Goal: Register for event/course

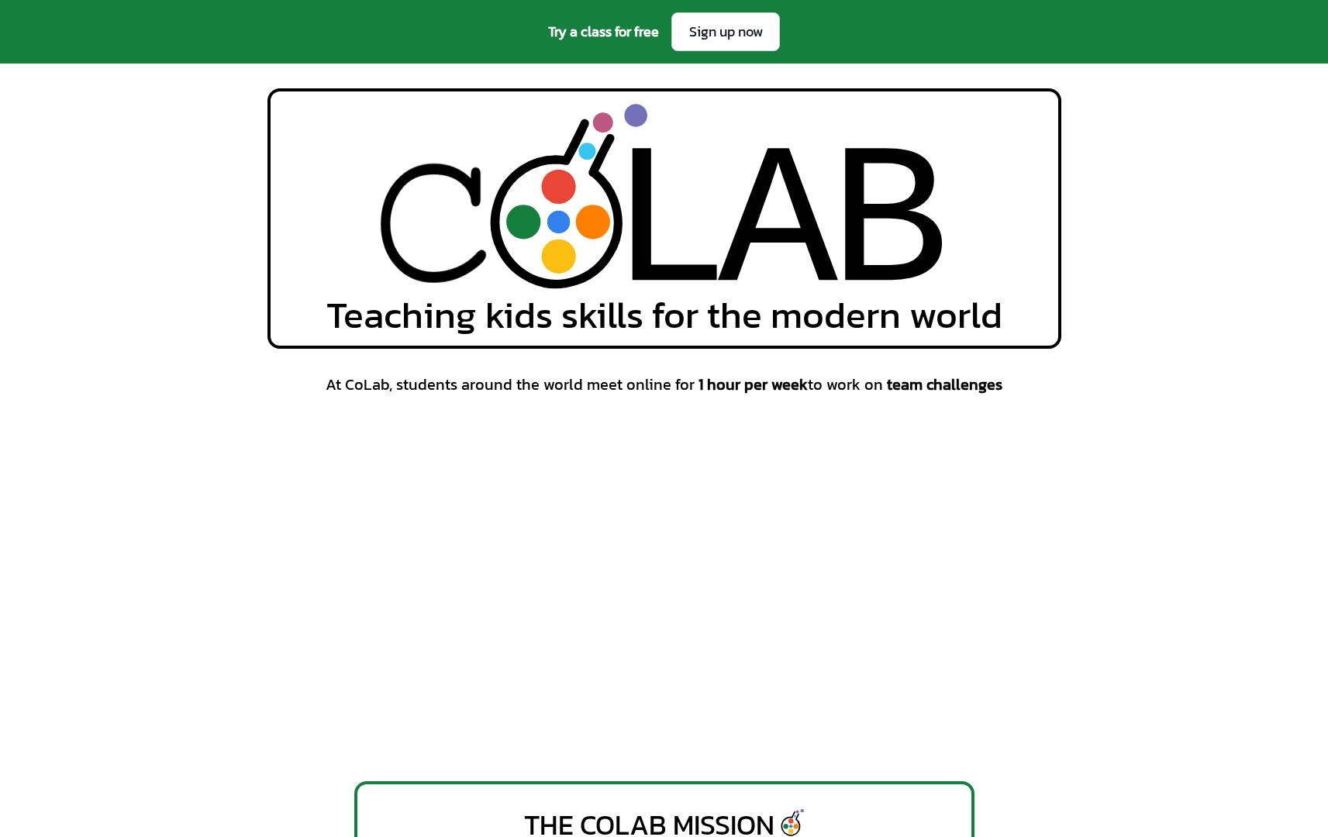
click at [624, 36] on span "Try a class for free" at bounding box center [603, 32] width 111 height 22
click at [633, 26] on span "Try a class for free" at bounding box center [603, 32] width 111 height 22
click at [635, 41] on span "Try a class for free" at bounding box center [603, 32] width 111 height 22
click at [635, 44] on div "Try a class for free Sign up now" at bounding box center [664, 32] width 1328 height 64
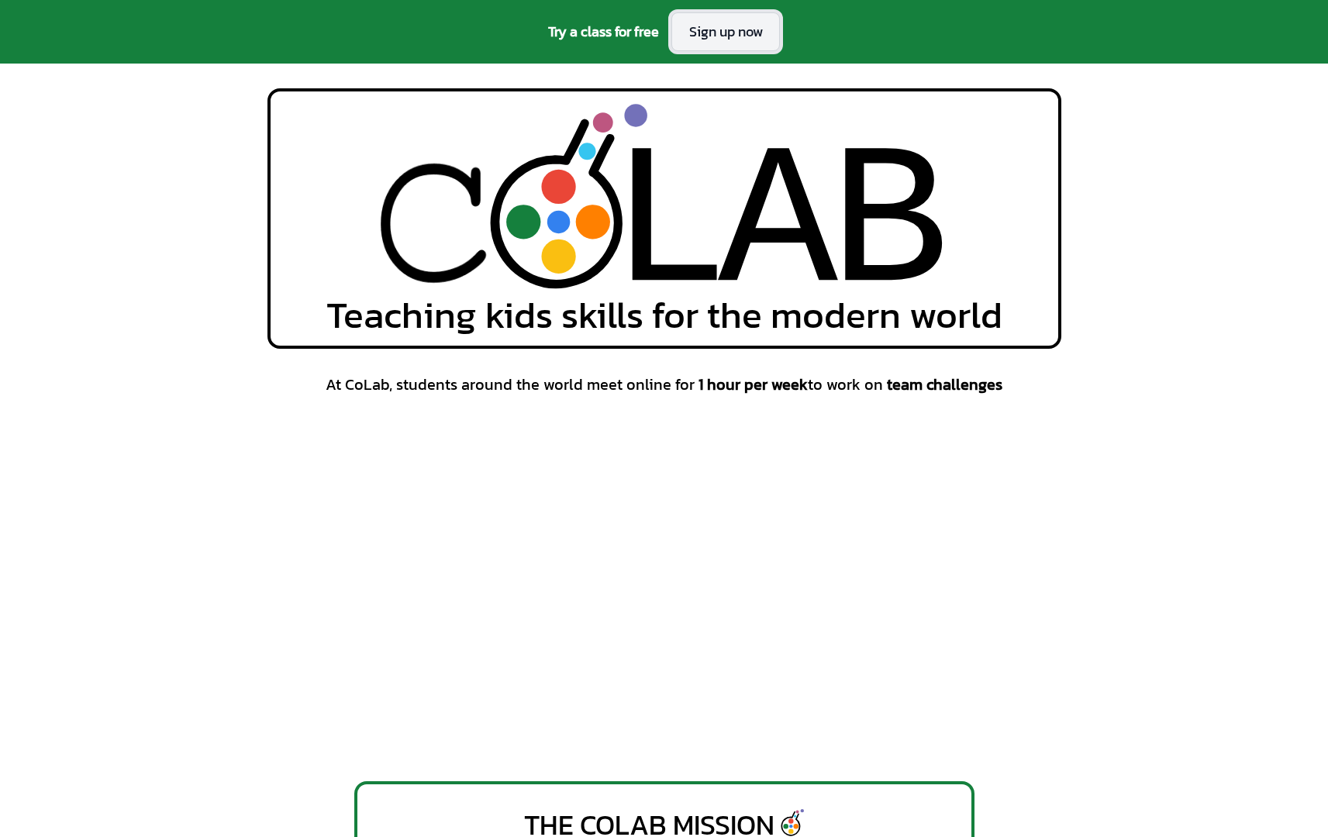
click at [709, 36] on link "Sign up now" at bounding box center [725, 31] width 109 height 39
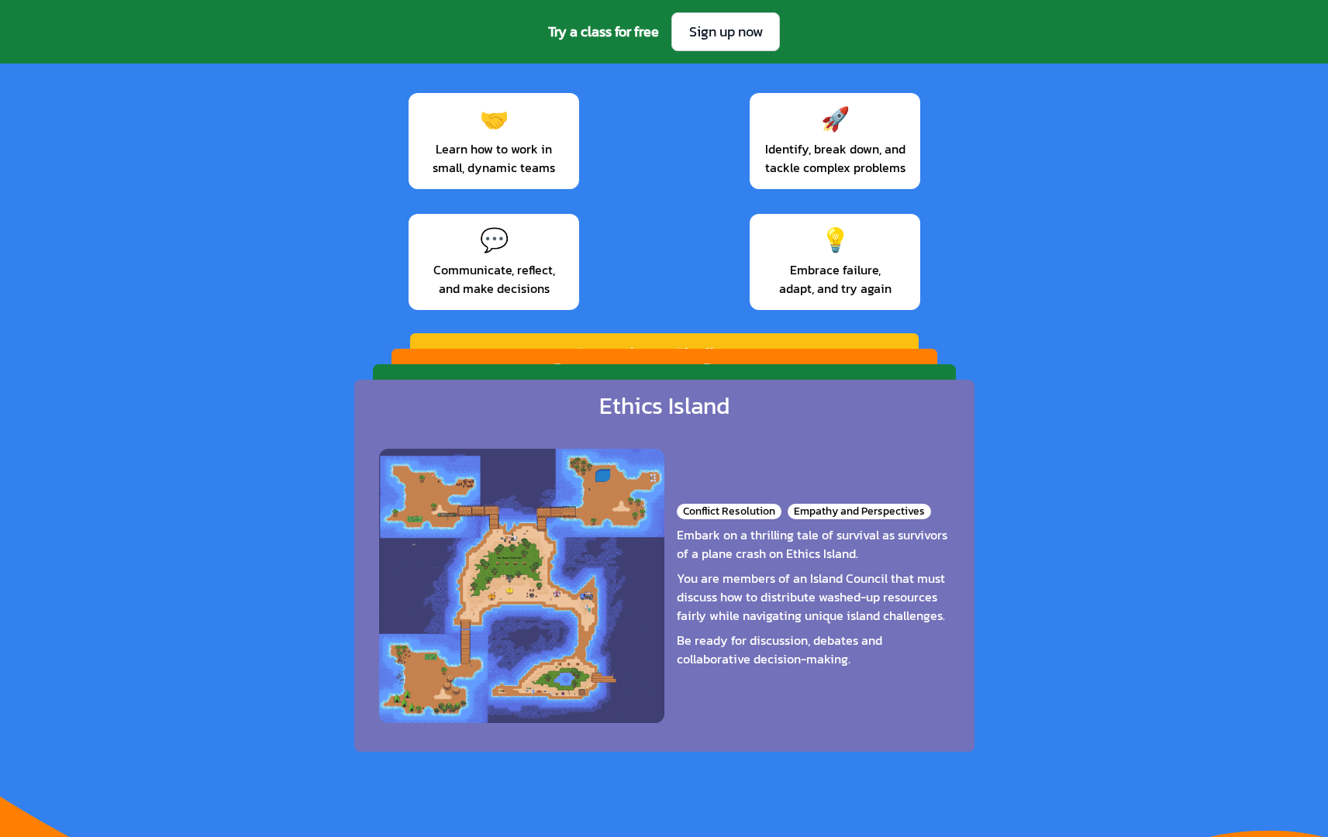
scroll to position [2294, 0]
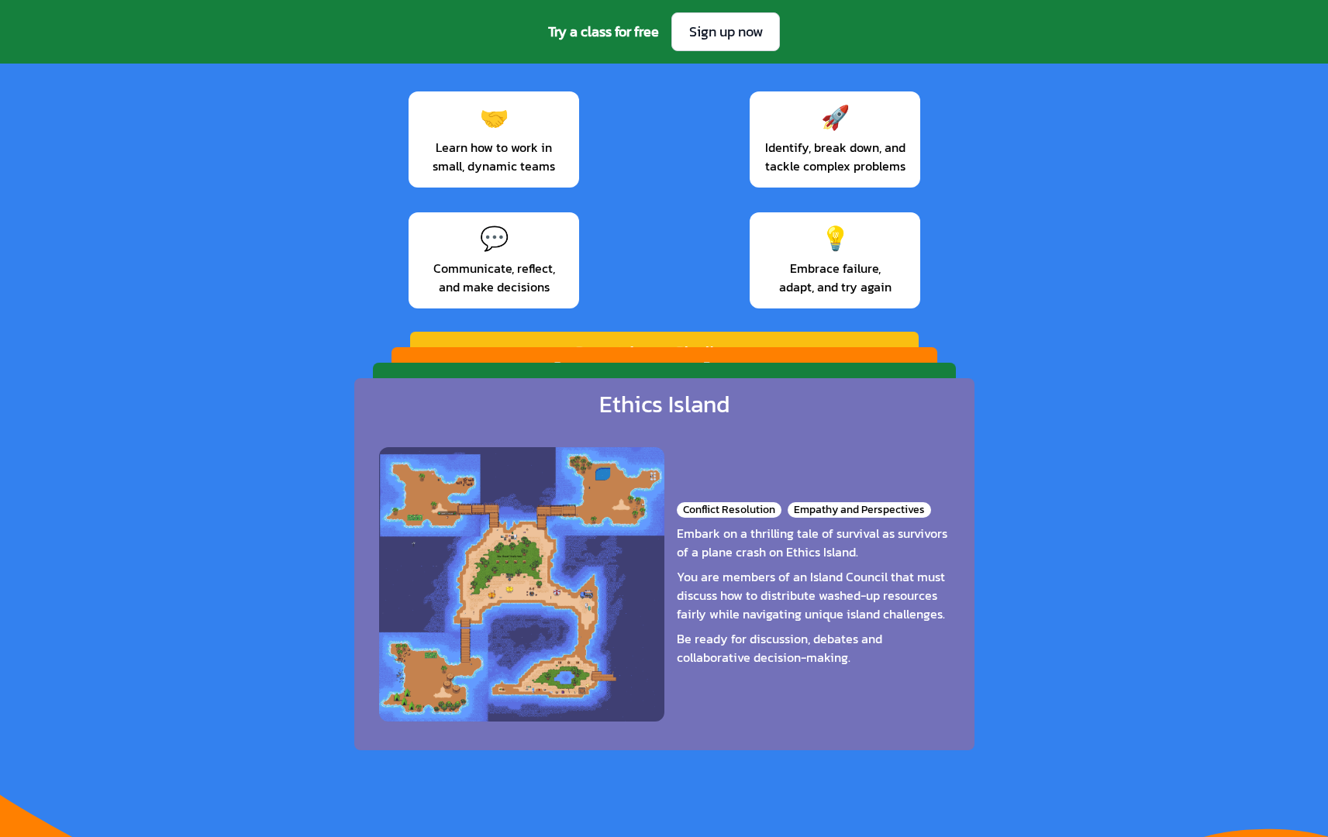
click at [717, 385] on div "Ethics Island Conflict Resolution Empathy and Perspectives Embark on a thrillin…" at bounding box center [664, 564] width 620 height 372
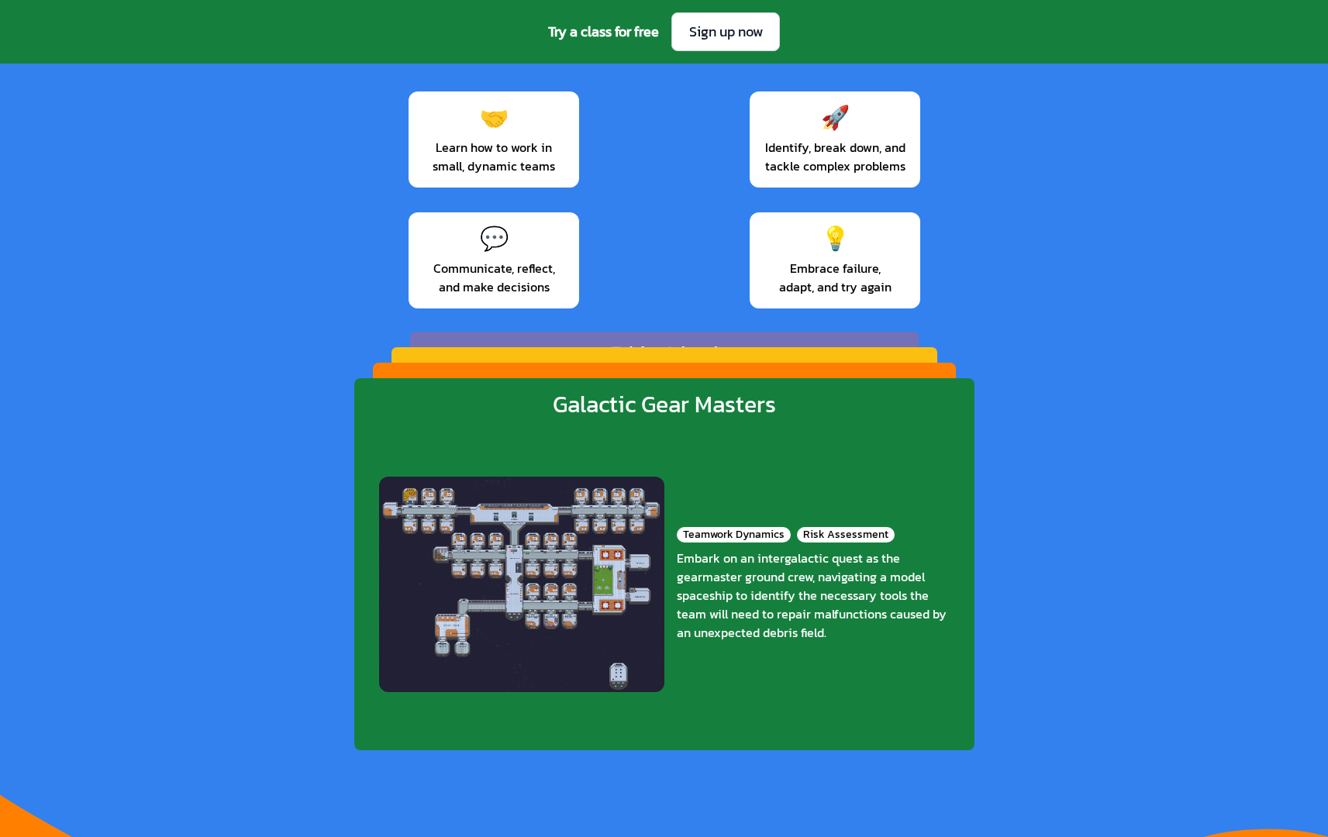
click at [720, 369] on div "[PERSON_NAME] Racers Clarity and Timing Role Assignment and Adaptability Step f…" at bounding box center [664, 538] width 583 height 350
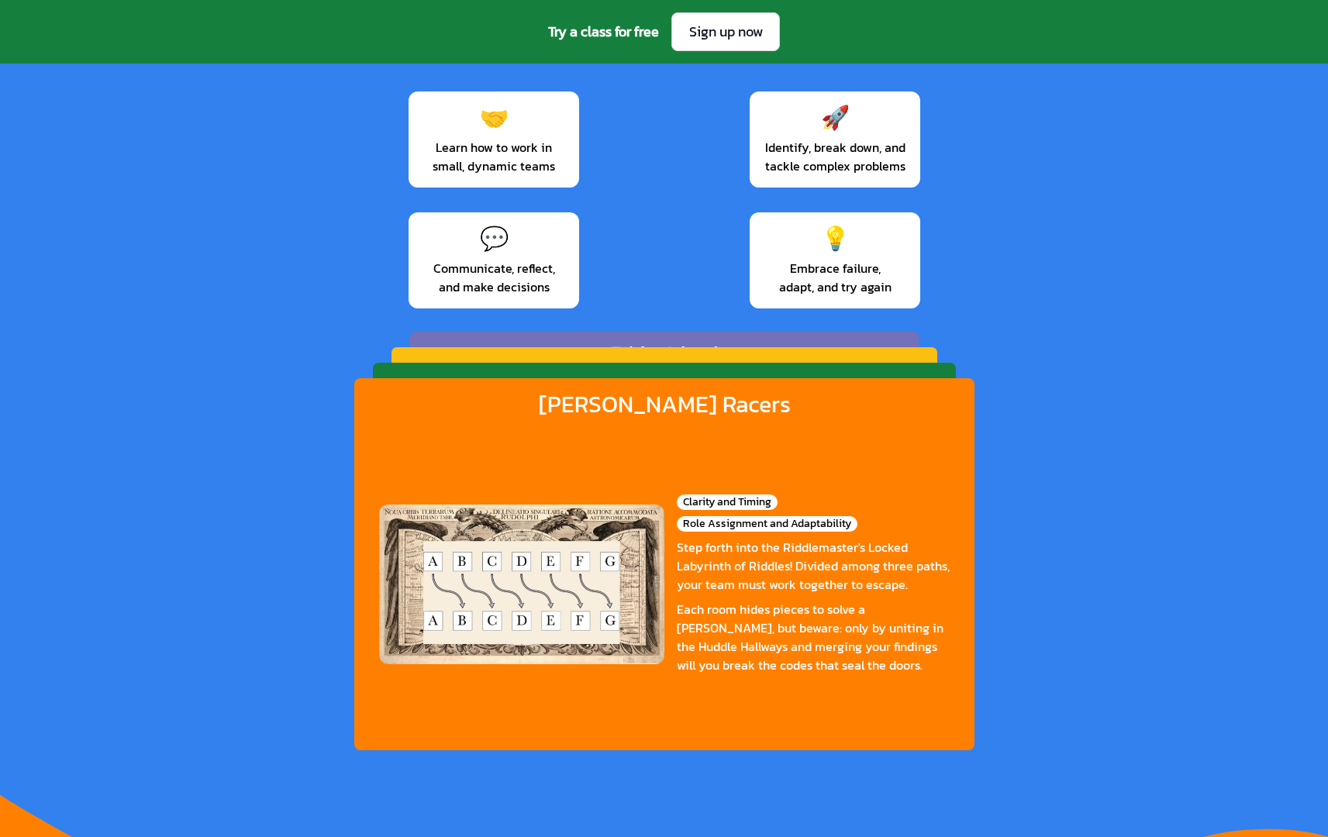
click at [720, 369] on div "Galactic Gear Masters Teamwork Dynamics Risk Assessment Embark on an intergalac…" at bounding box center [664, 538] width 583 height 350
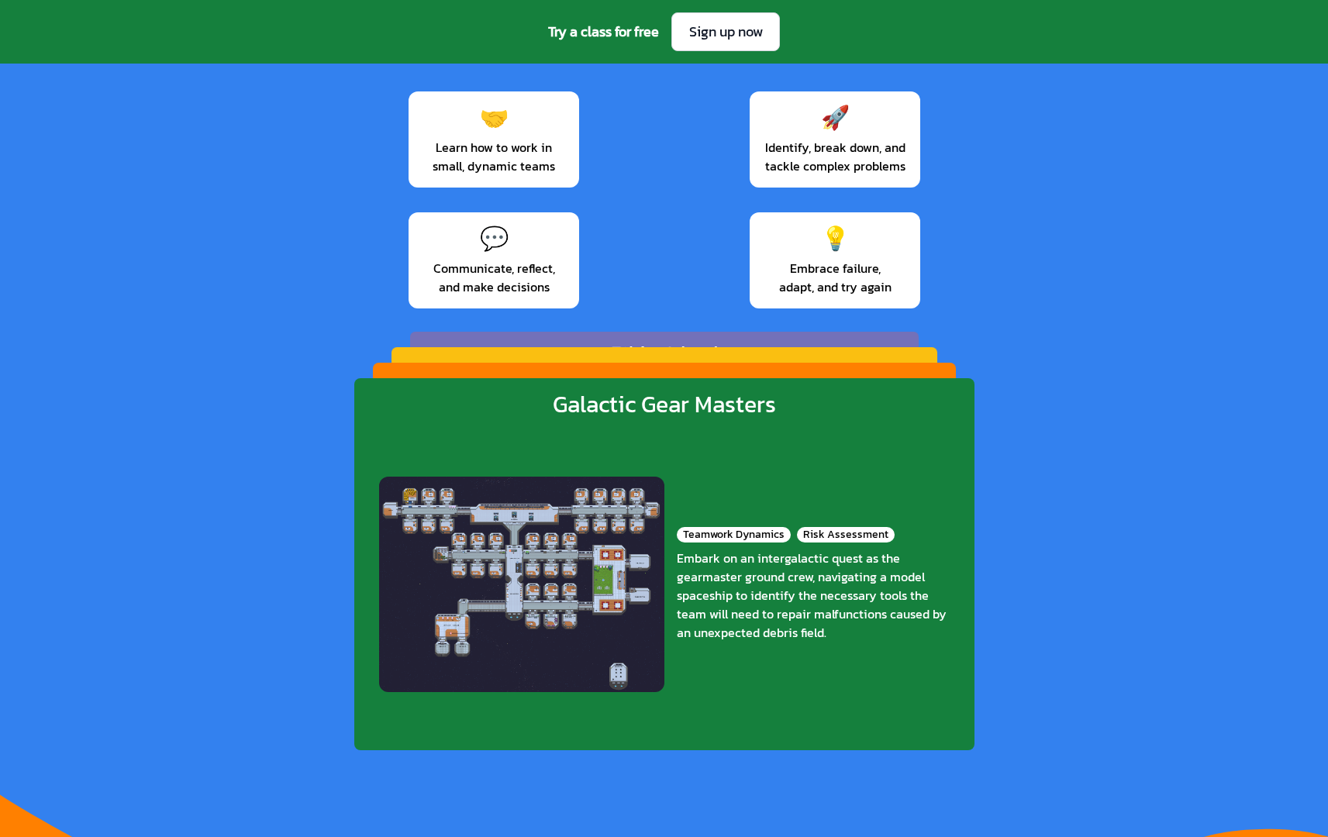
scroll to position [2297, 0]
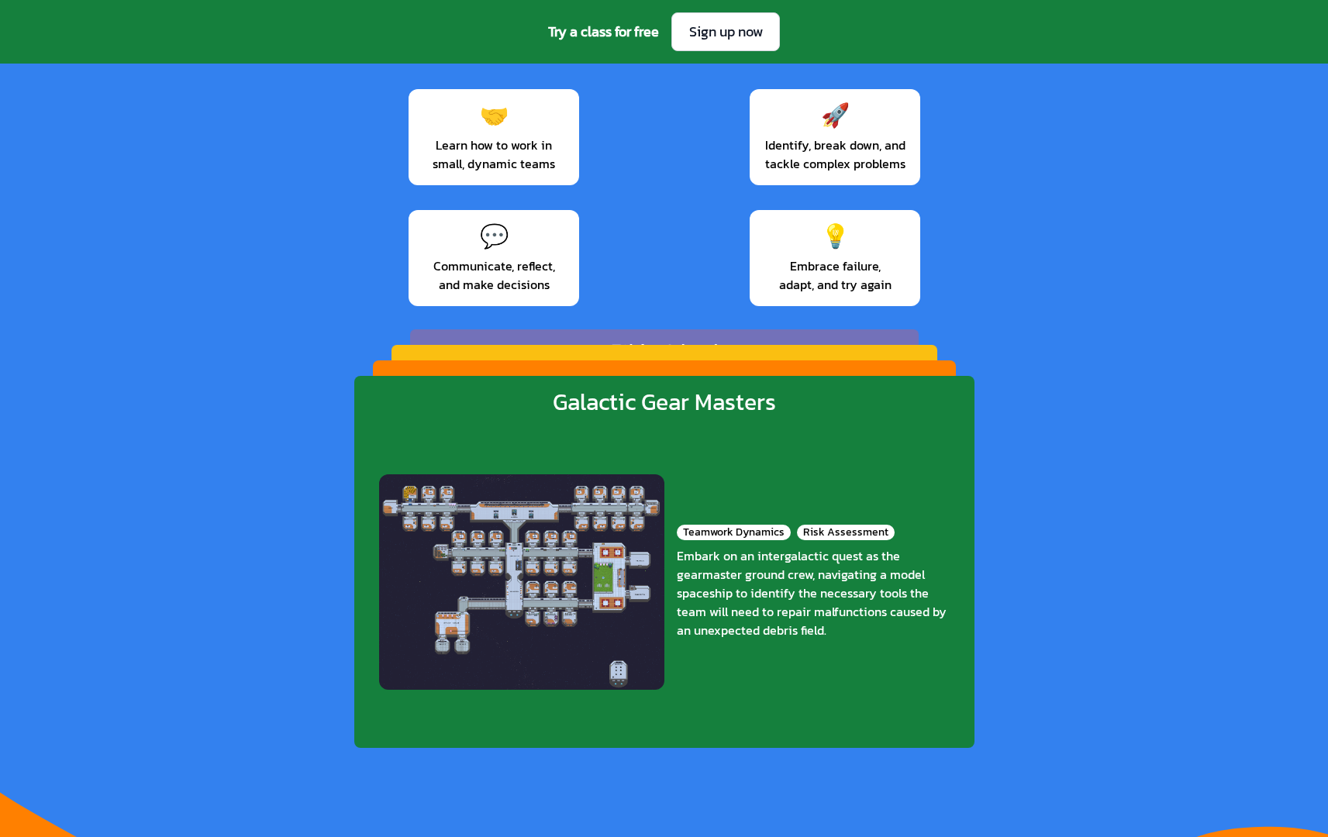
click at [715, 357] on div "Countdown Challenge" at bounding box center [664, 368] width 198 height 25
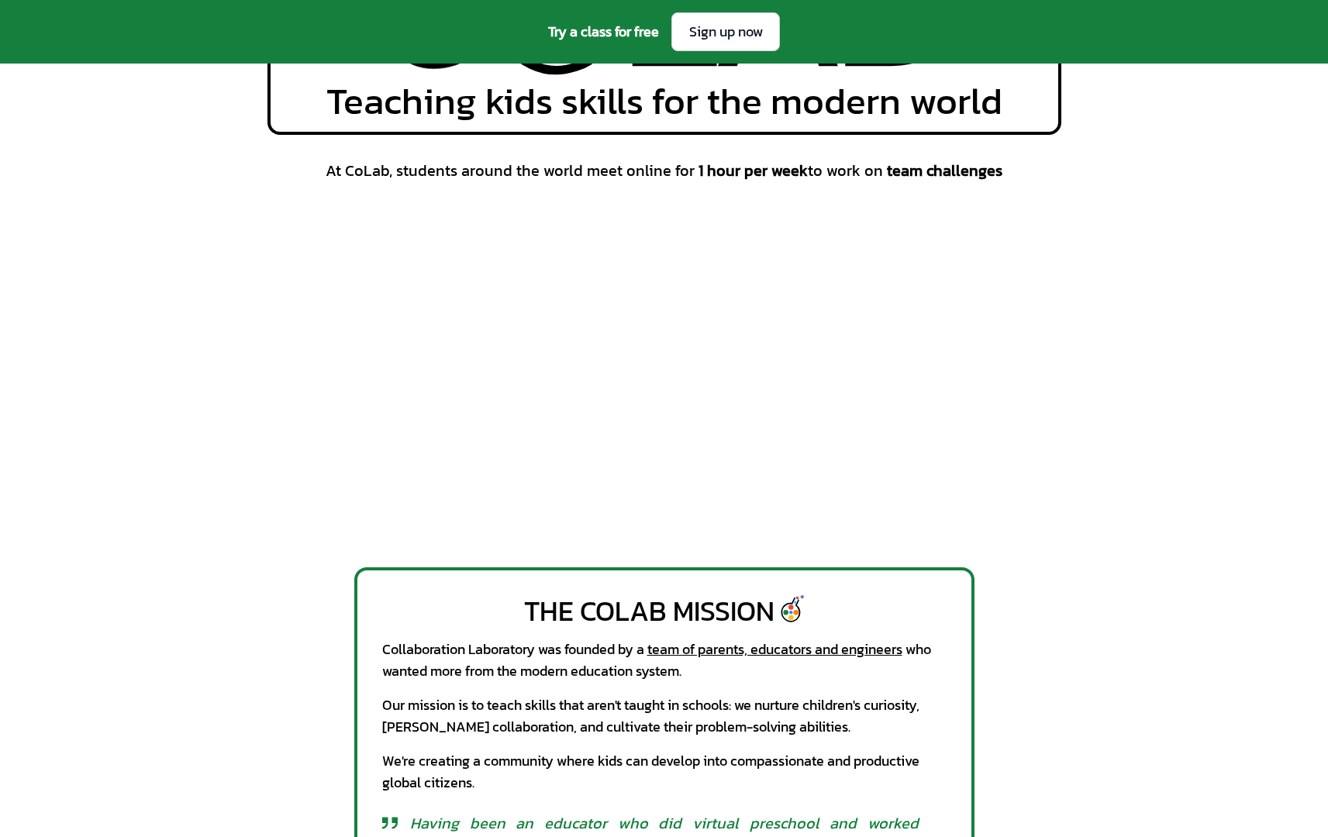
scroll to position [0, 0]
